Goal: Task Accomplishment & Management: Complete application form

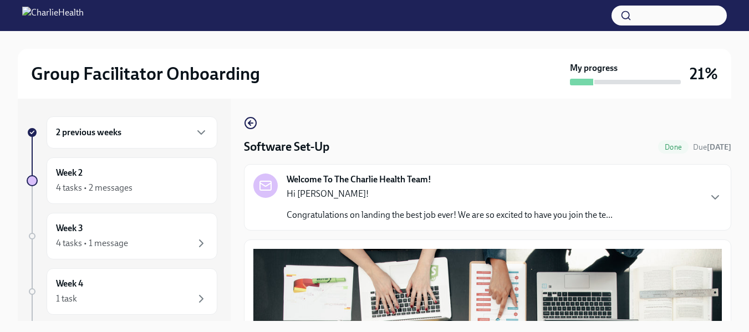
click at [153, 137] on div "2 previous weeks" at bounding box center [132, 132] width 152 height 13
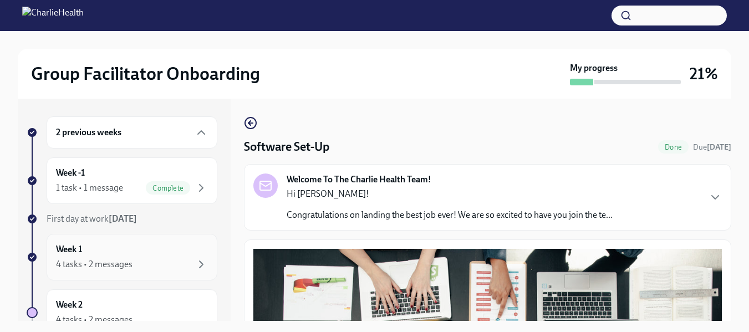
click at [144, 256] on div "Week 1 4 tasks • 2 messages" at bounding box center [132, 257] width 152 height 28
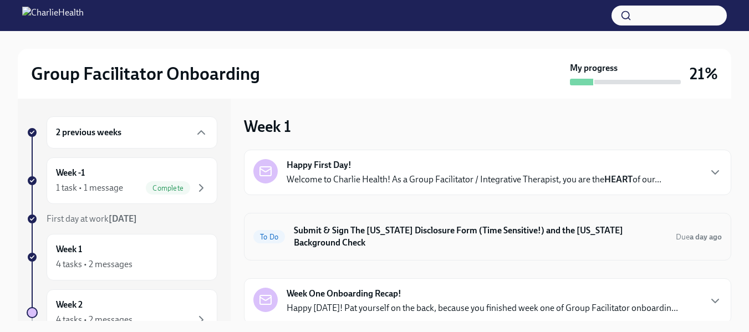
scroll to position [37, 0]
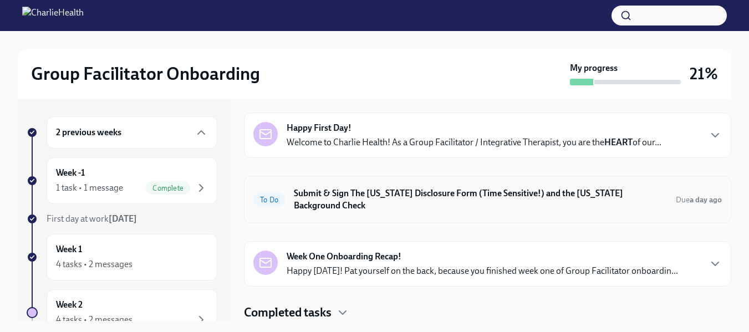
click at [428, 205] on h6 "Submit & Sign The Utah Disclosure Form (Time Sensitive!) and the Louisiana Back…" at bounding box center [480, 199] width 373 height 24
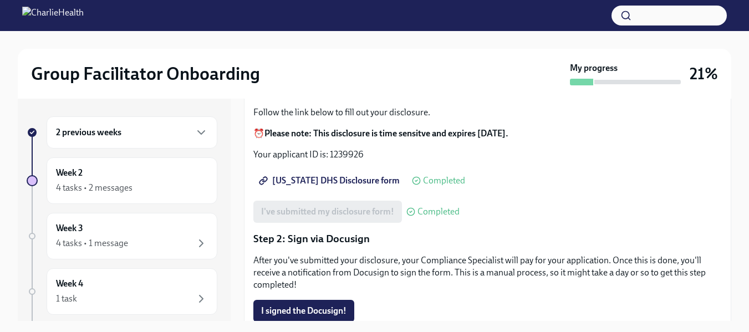
scroll to position [129, 0]
click at [325, 309] on span "I signed the Docusign!" at bounding box center [303, 310] width 85 height 11
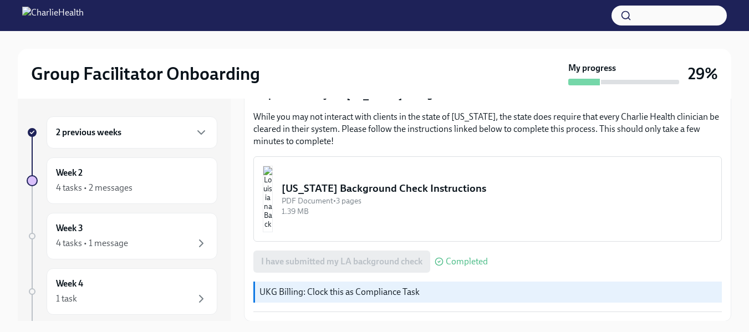
scroll to position [372, 0]
click at [175, 139] on div "2 previous weeks" at bounding box center [132, 132] width 152 height 13
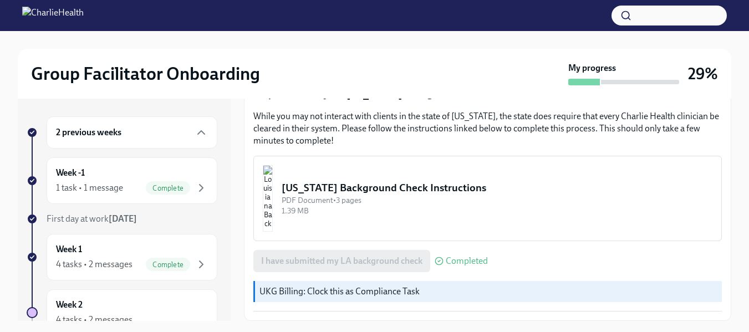
click at [175, 139] on div "2 previous weeks" at bounding box center [132, 132] width 152 height 13
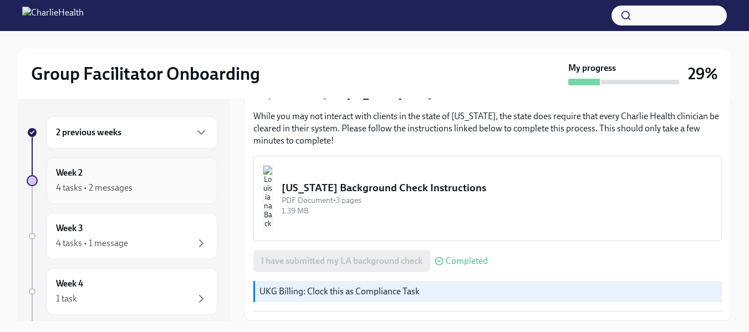
click at [167, 170] on div "Week 2 4 tasks • 2 messages" at bounding box center [132, 181] width 152 height 28
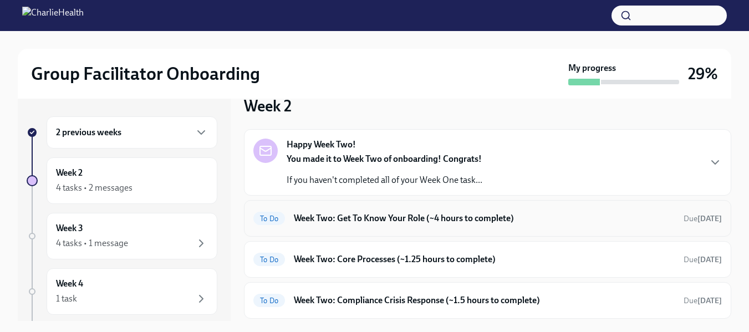
scroll to position [27, 0]
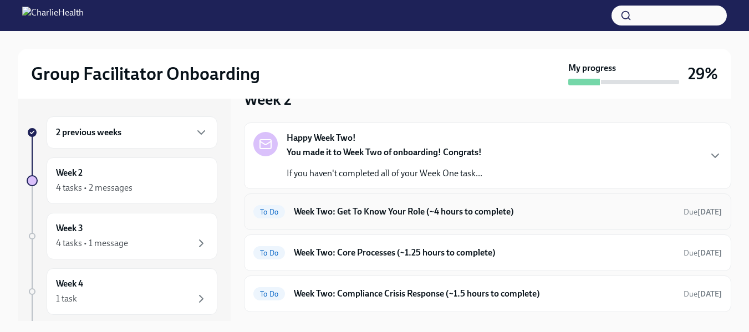
click at [517, 216] on h6 "Week Two: Get To Know Your Role (~4 hours to complete)" at bounding box center [484, 212] width 381 height 12
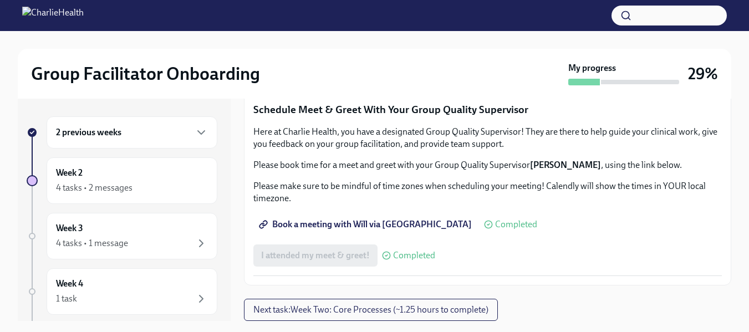
scroll to position [1013, 0]
click at [384, 79] on span "I attended TWO group observation hours!" at bounding box center [341, 73] width 160 height 11
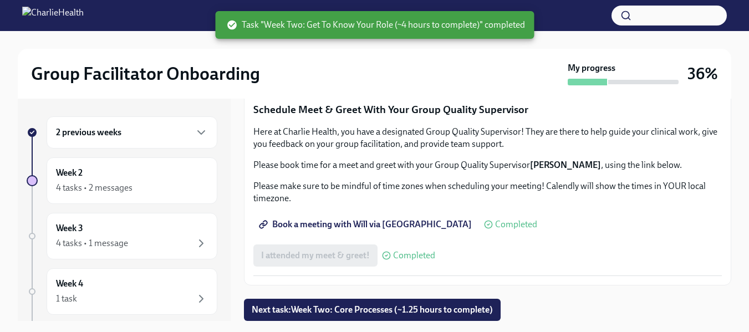
scroll to position [20, 0]
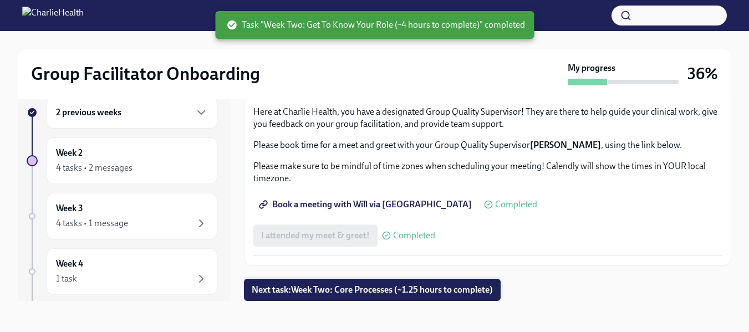
click at [420, 288] on span "Next task : Week Two: Core Processes (~1.25 hours to complete)" at bounding box center [372, 290] width 241 height 11
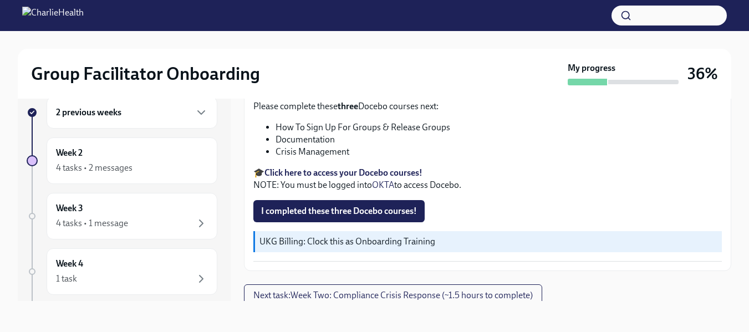
scroll to position [503, 0]
